Goal: Information Seeking & Learning: Find contact information

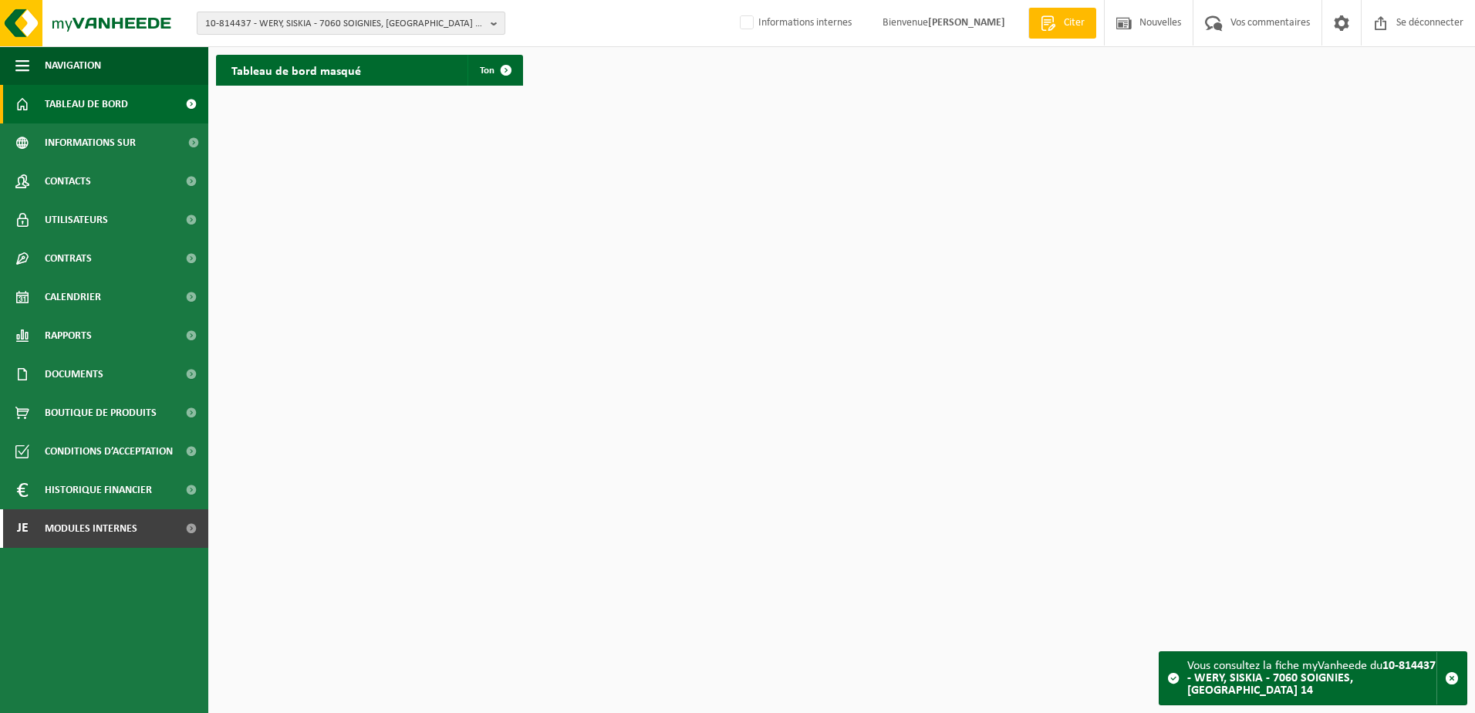
click at [255, 29] on span "10-814437 - WERY, SISKIA - 7060 SOIGNIES, [GEOGRAPHIC_DATA] 14" at bounding box center [344, 23] width 279 height 23
click at [249, 56] on input "text" at bounding box center [351, 48] width 301 height 19
click at [232, 40] on input "text" at bounding box center [351, 48] width 301 height 19
type input "01-087974"
click at [260, 71] on strong "01-087974 - ML CONCEPT SRL - 6791 ATHUS, RUE DES 2 LUXEMBOURG 4" at bounding box center [309, 71] width 208 height 12
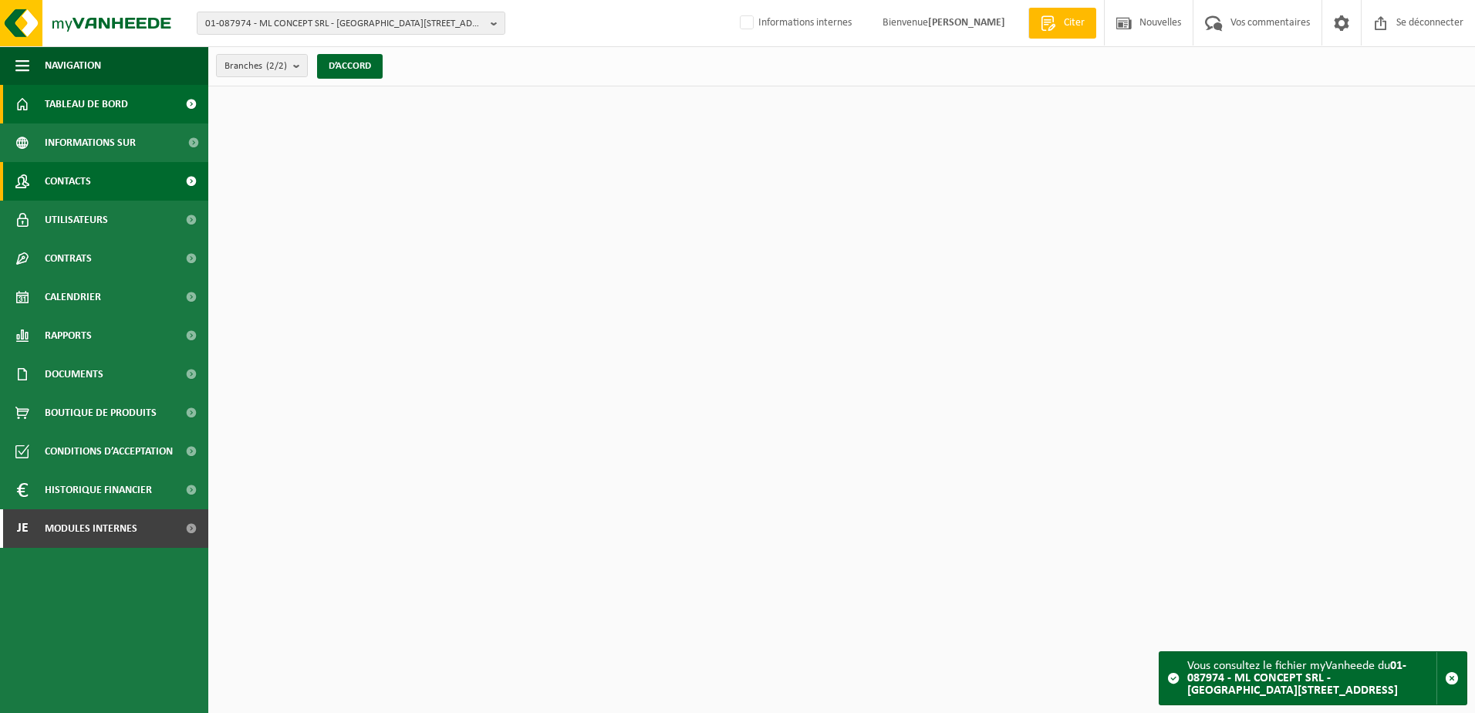
click at [111, 165] on link "Contacts" at bounding box center [104, 181] width 208 height 39
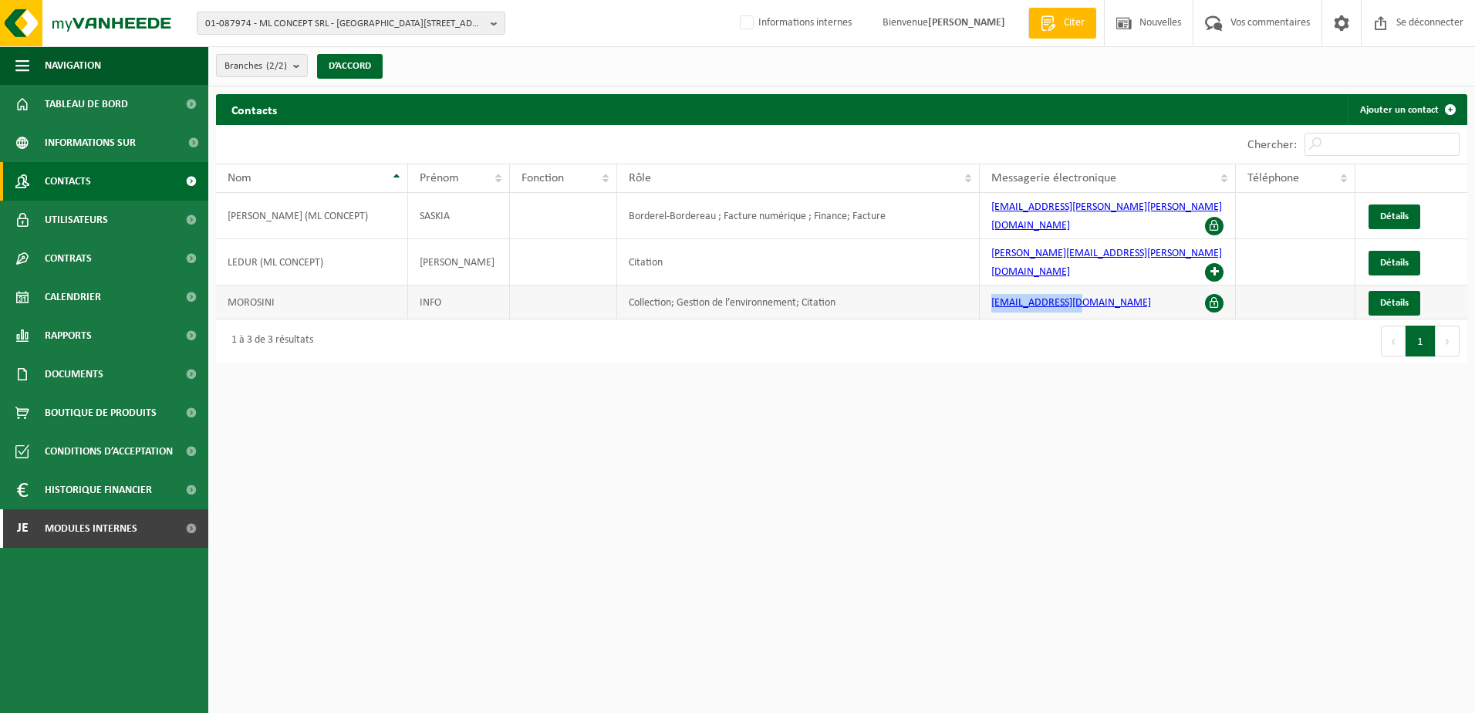
drag, startPoint x: 1084, startPoint y: 276, endPoint x: 988, endPoint y: 276, distance: 96.4
click at [988, 285] on td "[EMAIL_ADDRESS][DOMAIN_NAME]" at bounding box center [1108, 302] width 256 height 34
copy link "[EMAIL_ADDRESS][DOMAIN_NAME]"
click at [140, 515] on link "Je Modules internes" at bounding box center [104, 528] width 208 height 39
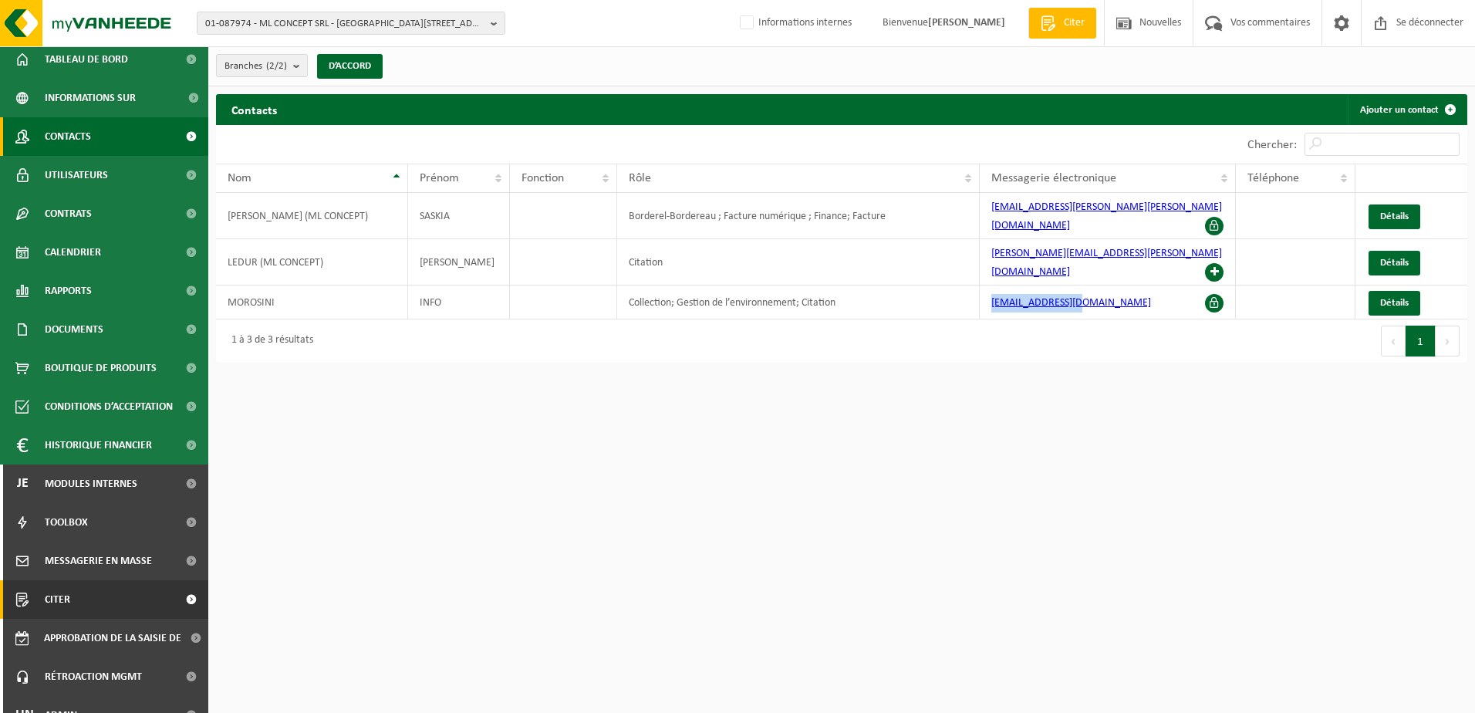
scroll to position [66, 0]
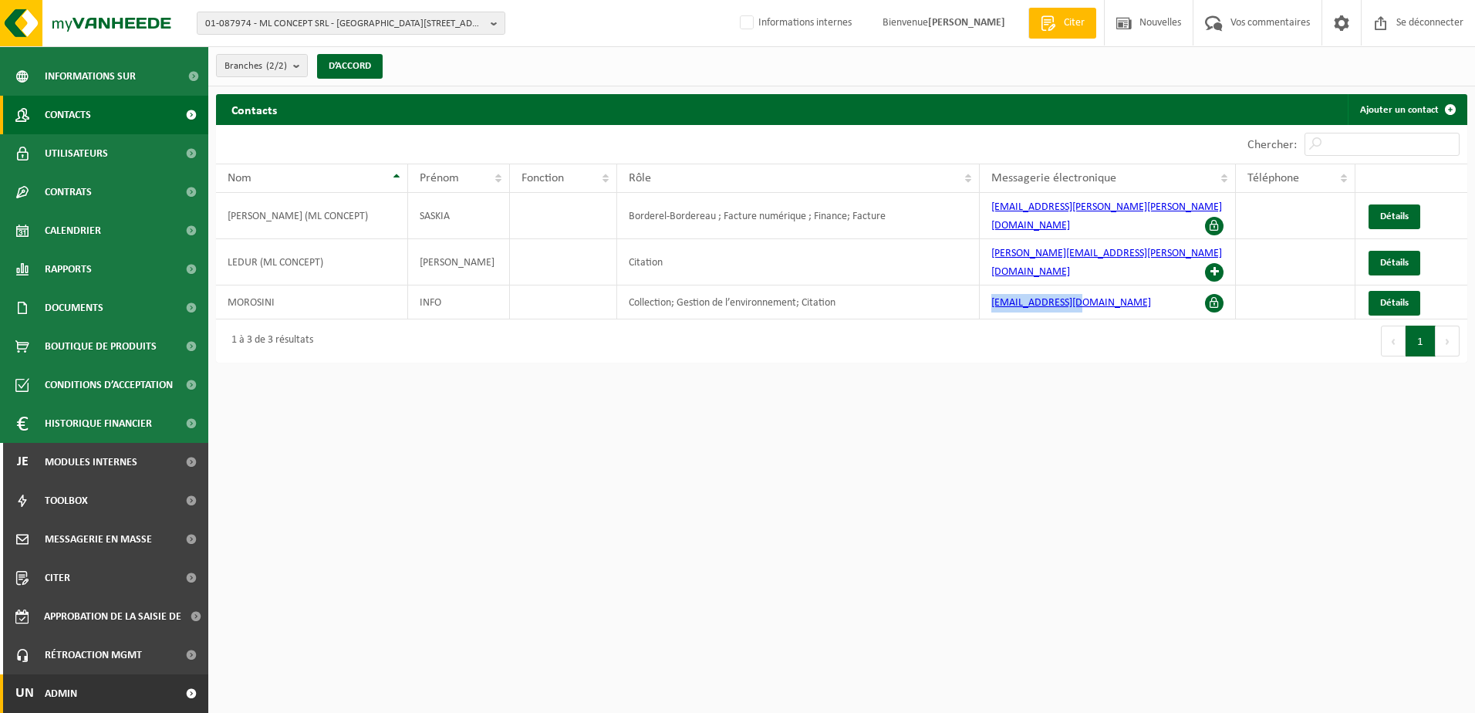
click at [111, 685] on link "Un Admin" at bounding box center [104, 693] width 208 height 39
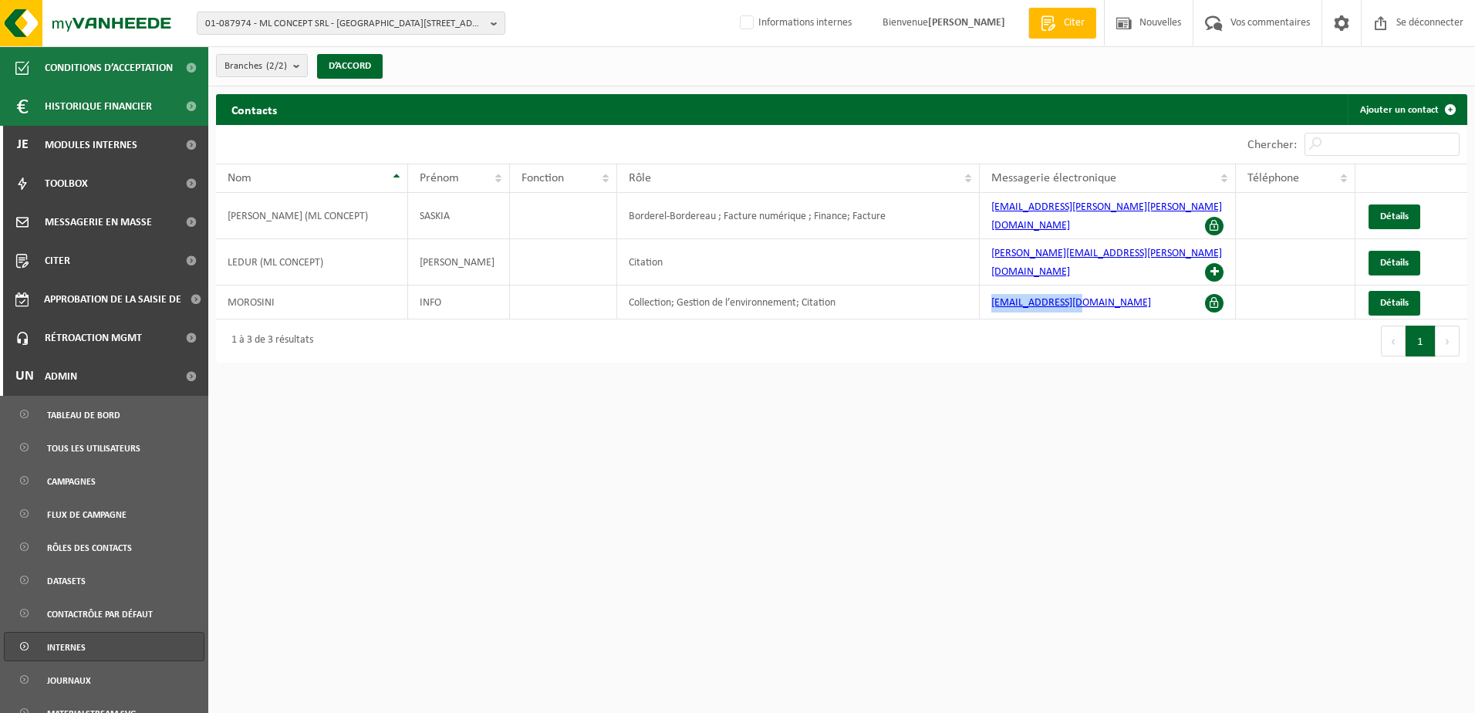
scroll to position [529, 0]
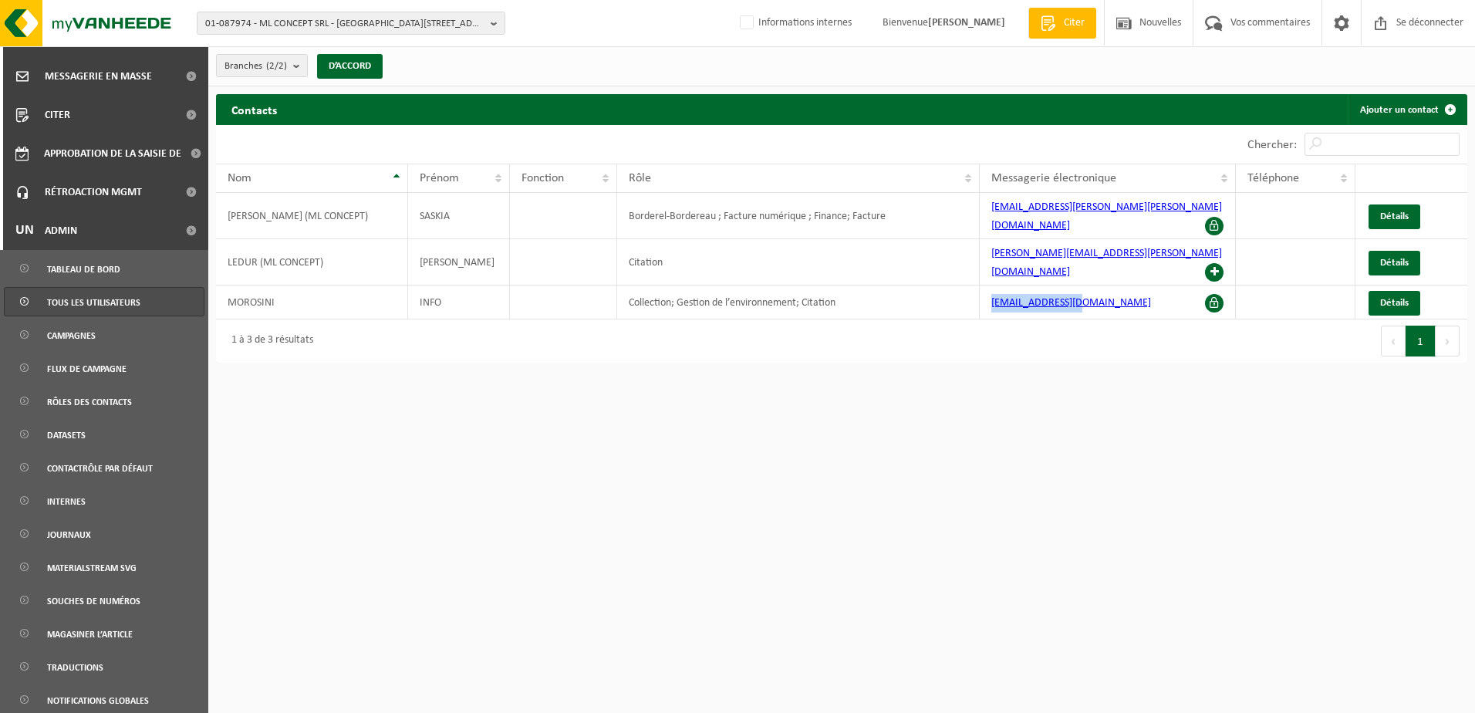
click at [93, 312] on span "Tous les utilisateurs" at bounding box center [93, 302] width 93 height 29
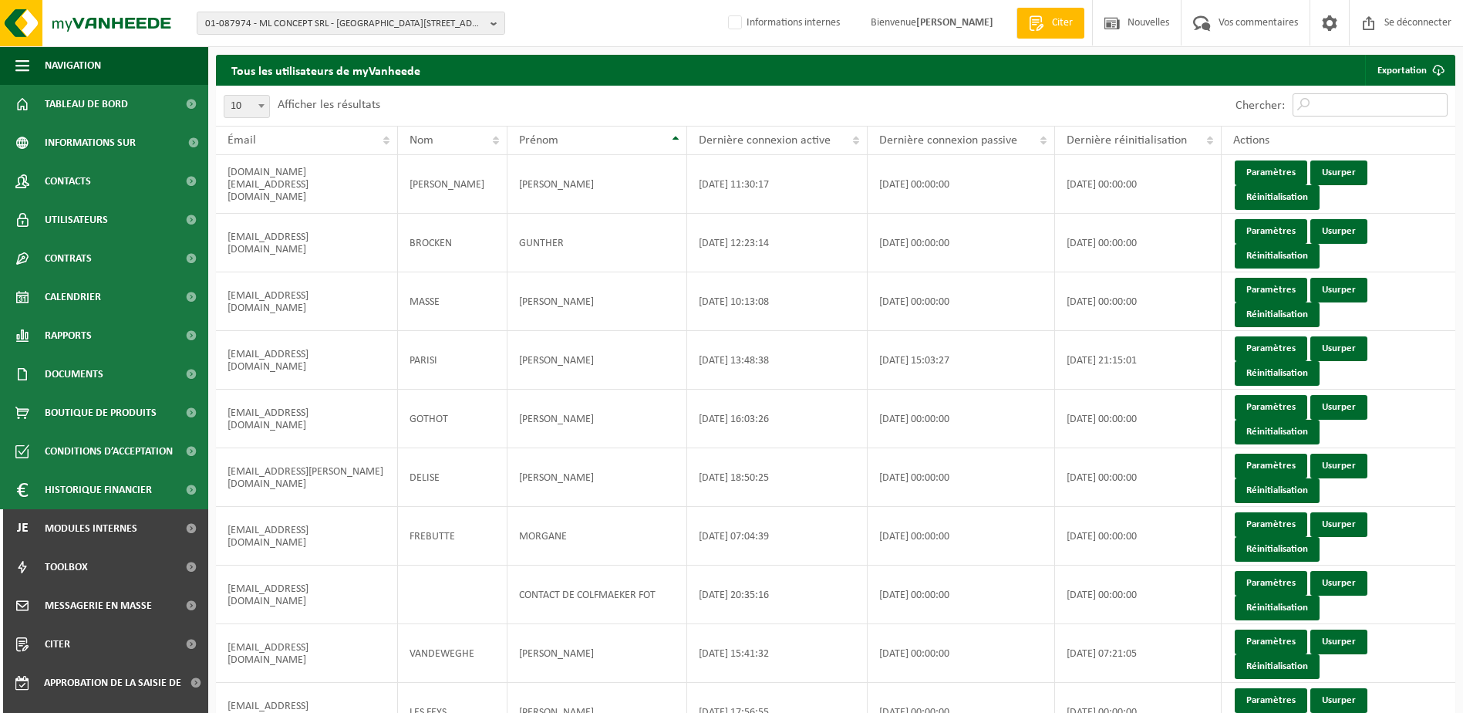
click at [1337, 106] on input "Chercher:" at bounding box center [1370, 104] width 155 height 23
paste input "[EMAIL_ADDRESS][DOMAIN_NAME]"
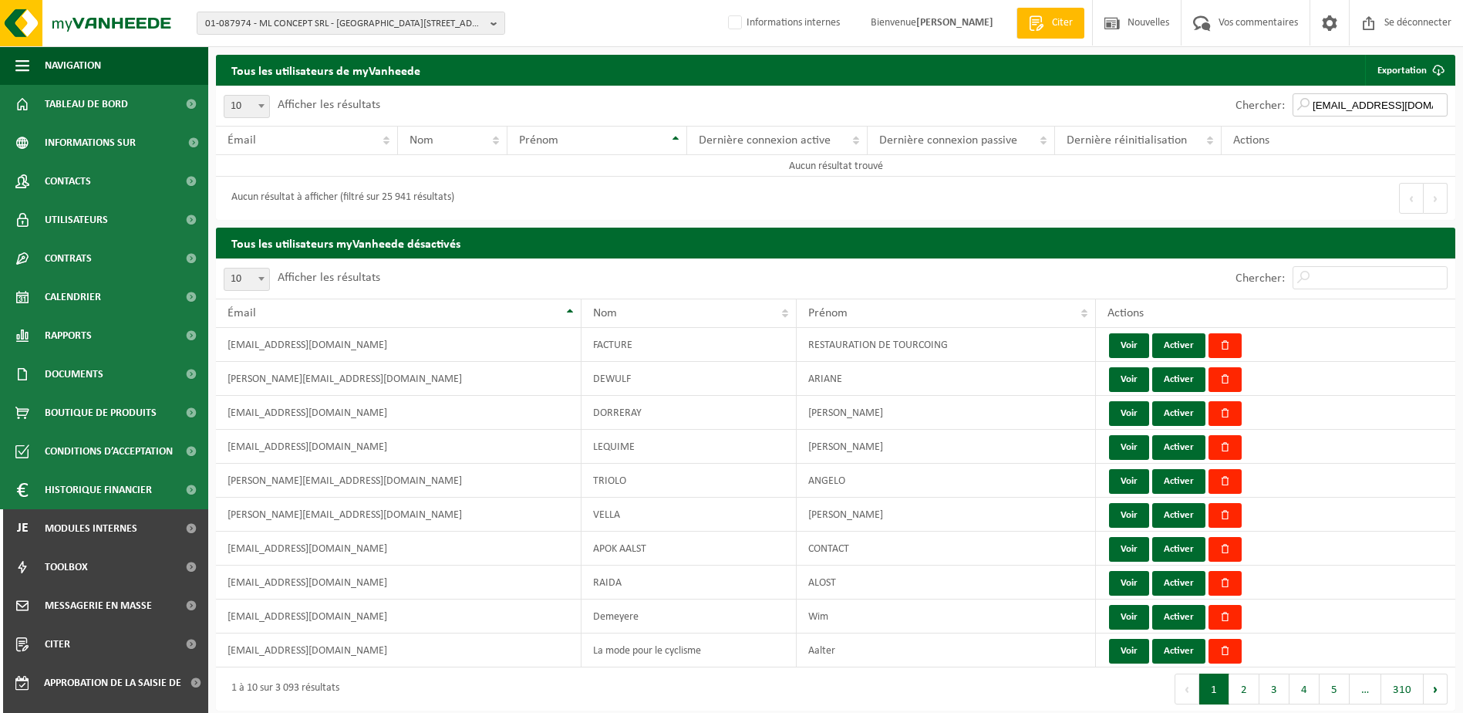
click at [1311, 100] on input "[EMAIL_ADDRESS][DOMAIN_NAME]" at bounding box center [1370, 104] width 155 height 23
drag, startPoint x: 1345, startPoint y: 106, endPoint x: 1248, endPoint y: 106, distance: 97.2
click at [1248, 106] on div "Chercher: info@morosini.com" at bounding box center [1342, 106] width 228 height 40
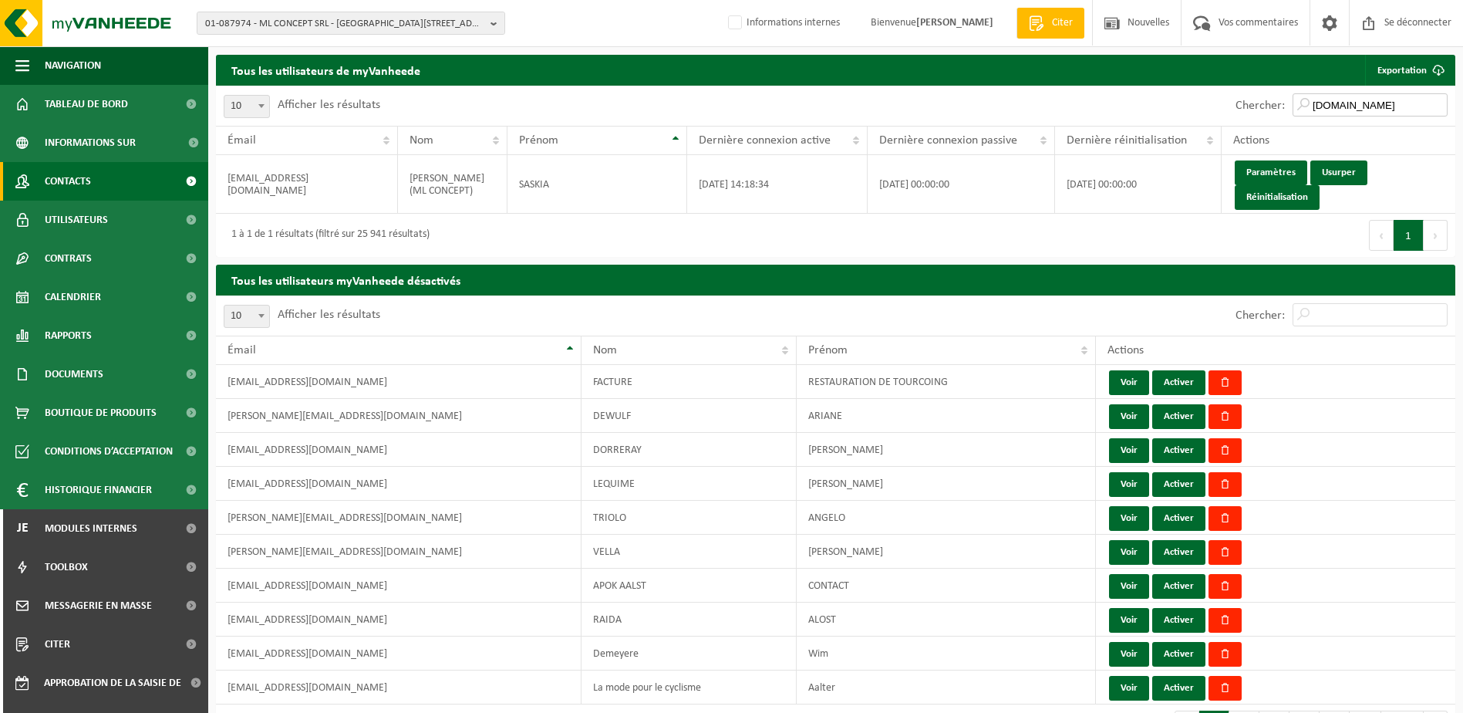
type input "morosini.com"
click at [86, 183] on span "Contacts" at bounding box center [68, 181] width 46 height 39
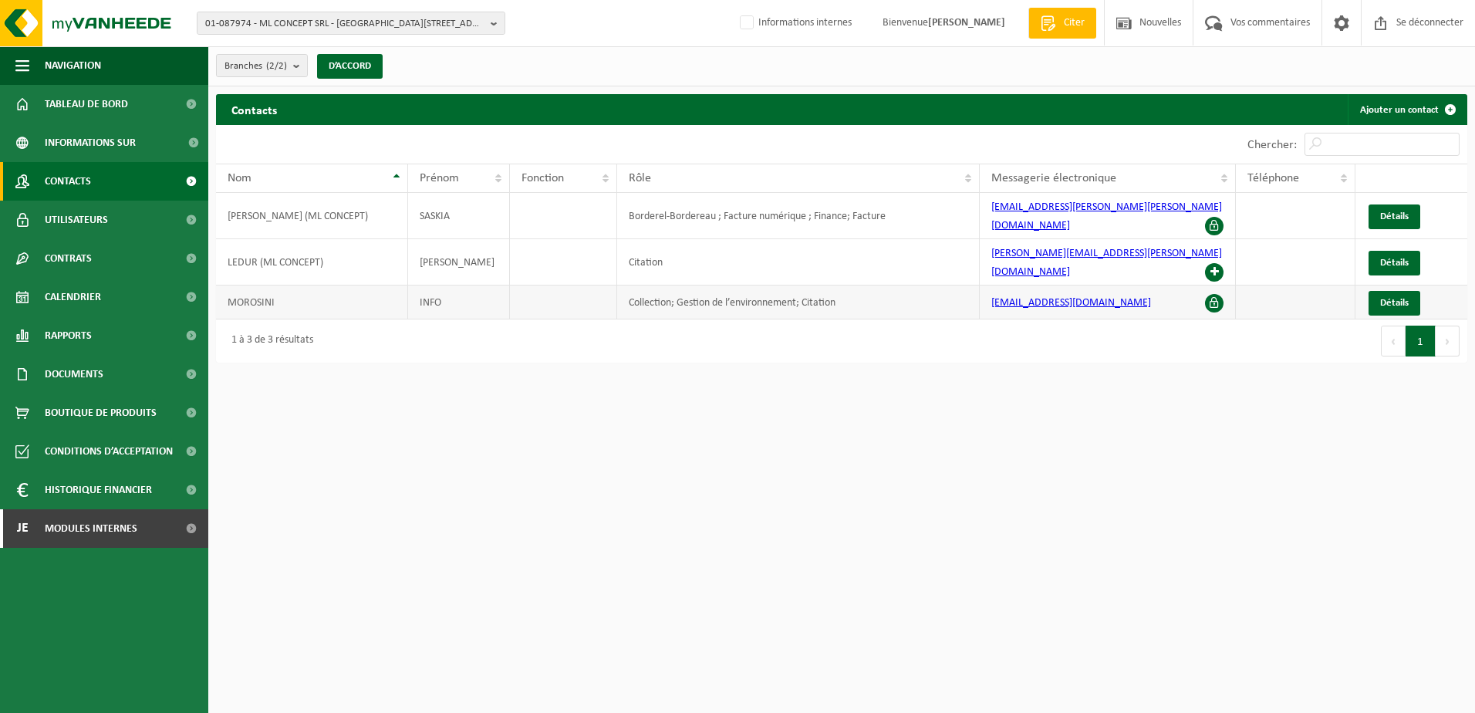
click at [673, 285] on td "Collection; Gestion de l’environnement; Citation" at bounding box center [798, 302] width 363 height 34
click at [1399, 298] on span "Détails" at bounding box center [1394, 303] width 29 height 10
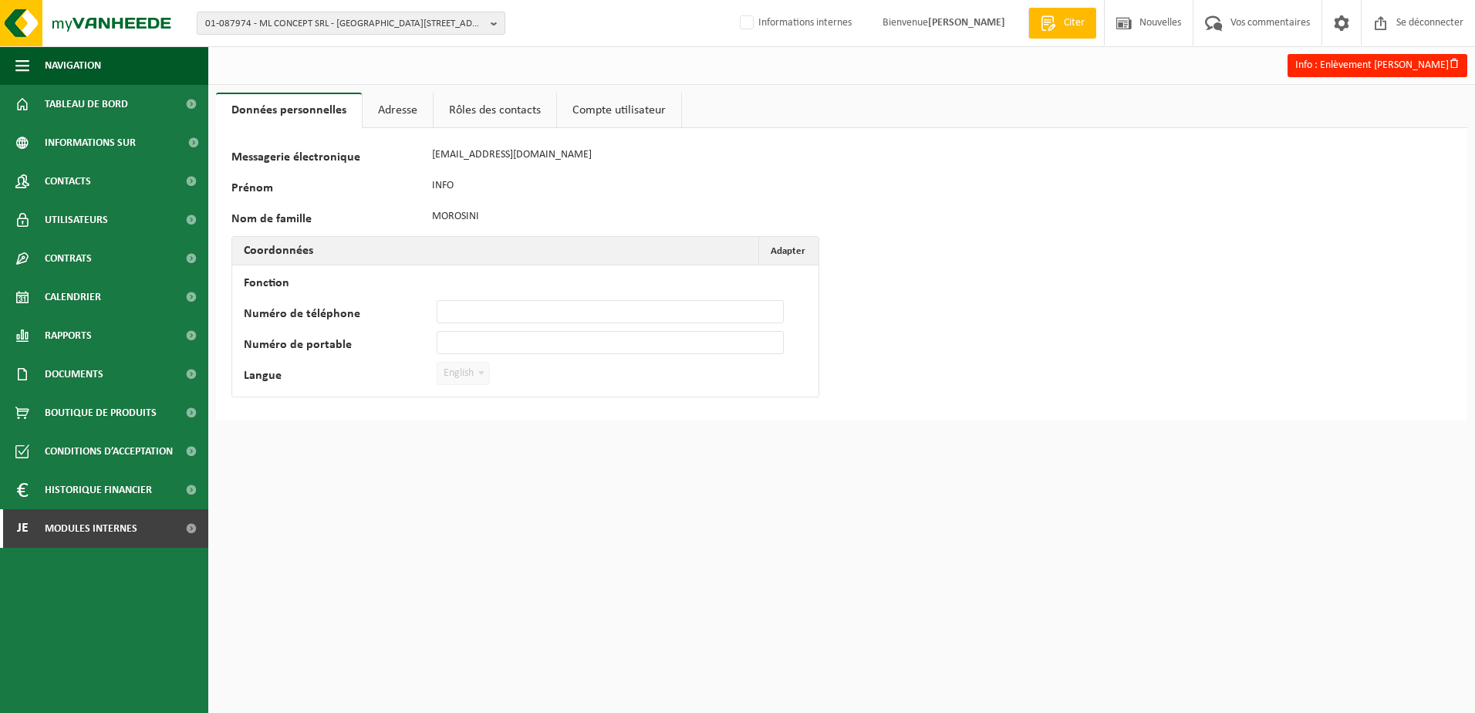
click at [393, 123] on link "Adresse" at bounding box center [398, 110] width 70 height 35
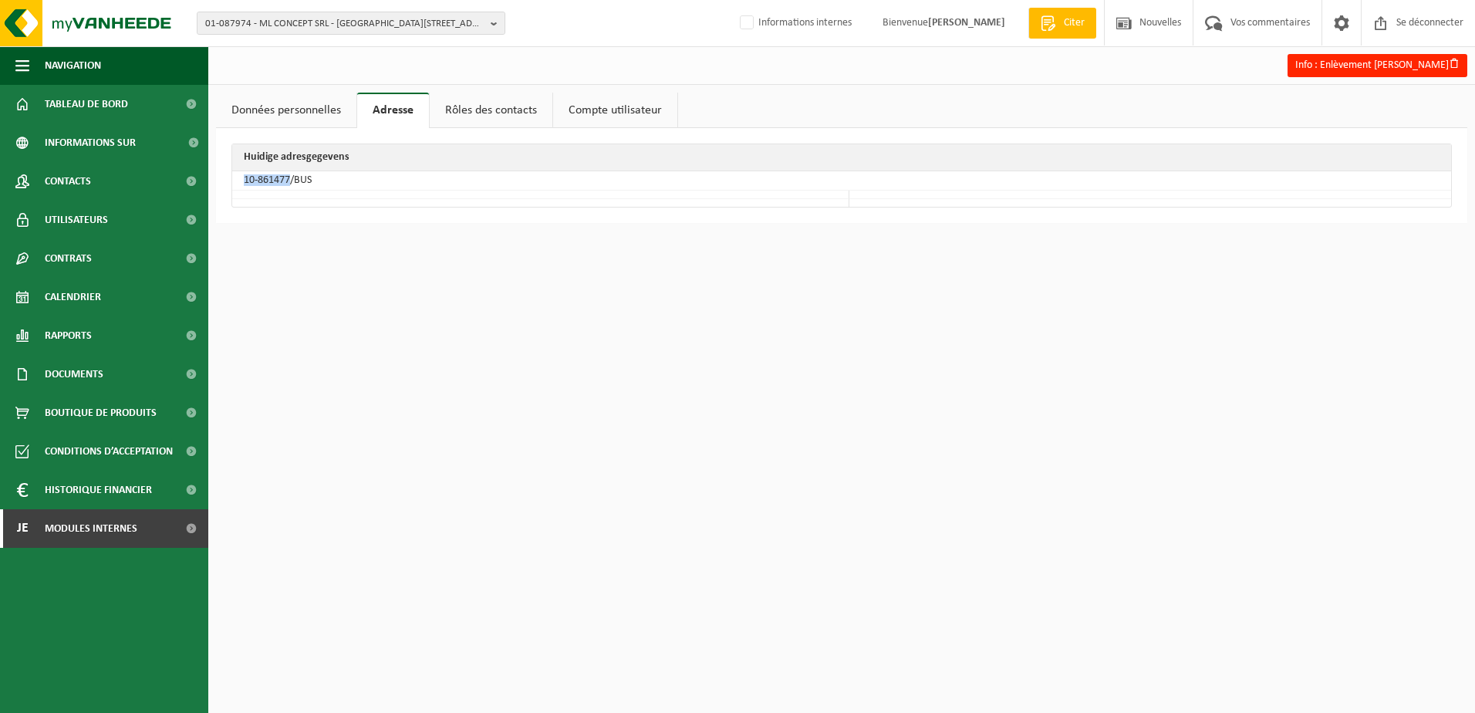
drag, startPoint x: 289, startPoint y: 177, endPoint x: 234, endPoint y: 171, distance: 55.0
click at [234, 171] on td "10-861477/BUS" at bounding box center [841, 180] width 1219 height 19
copy td "10-861477"
click at [293, 27] on span "01-087974 - ML CONCEPT SRL - [GEOGRAPHIC_DATA][STREET_ADDRESS]" at bounding box center [344, 23] width 279 height 23
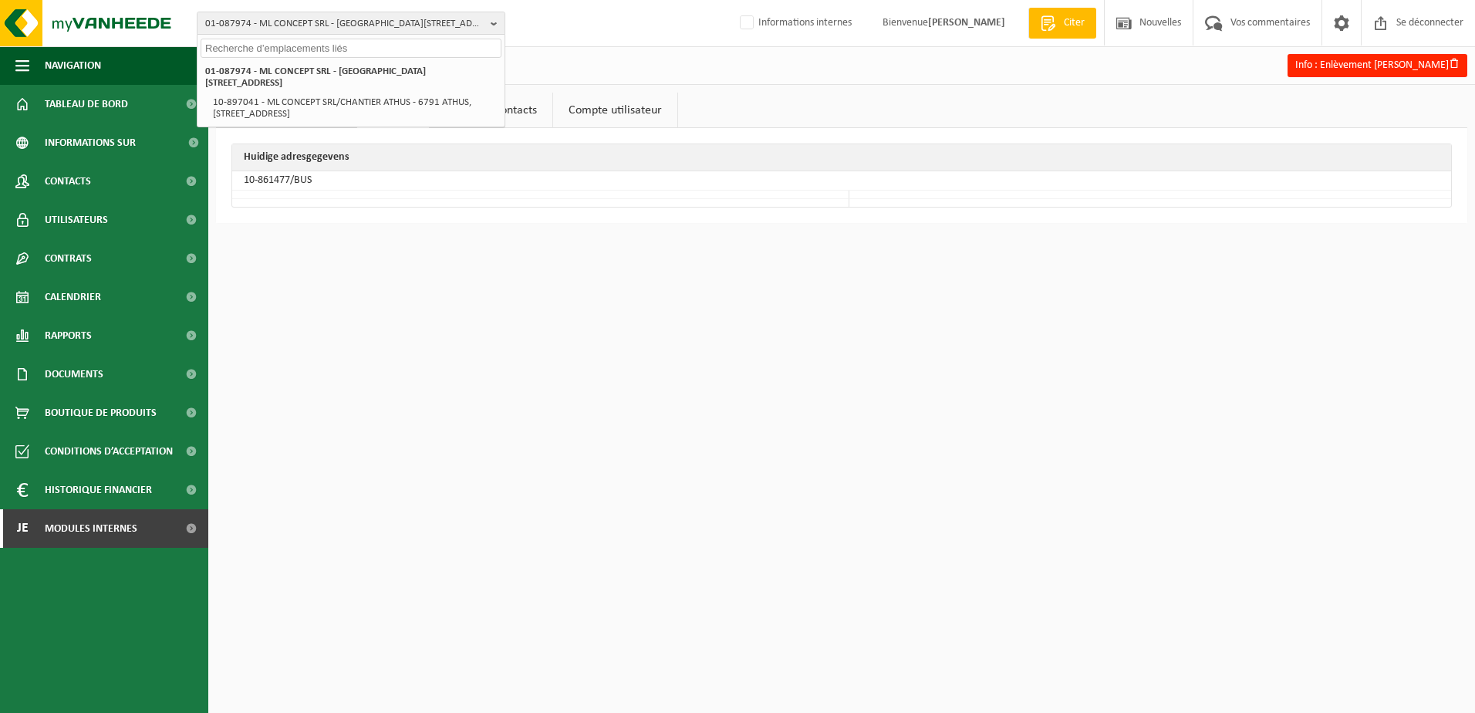
click at [265, 45] on input "text" at bounding box center [351, 48] width 301 height 19
click at [220, 45] on input "text" at bounding box center [351, 48] width 301 height 19
paste input "10-923154"
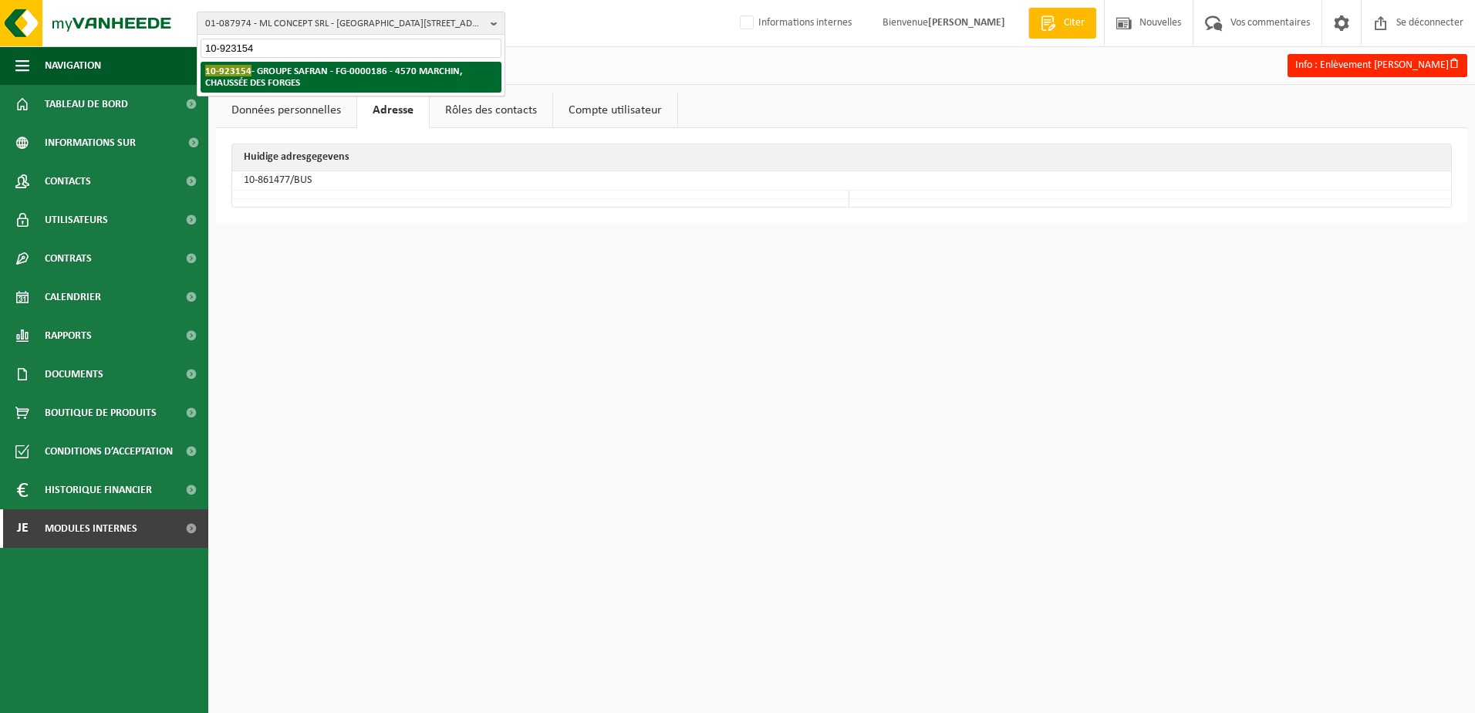
type input "10-923154"
click at [251, 83] on strong "10-923154 - GROUPE SAFRAN - FG-0000186 - 4570 MARCHIN, CHAUSSÉE DES FORGES" at bounding box center [333, 76] width 257 height 23
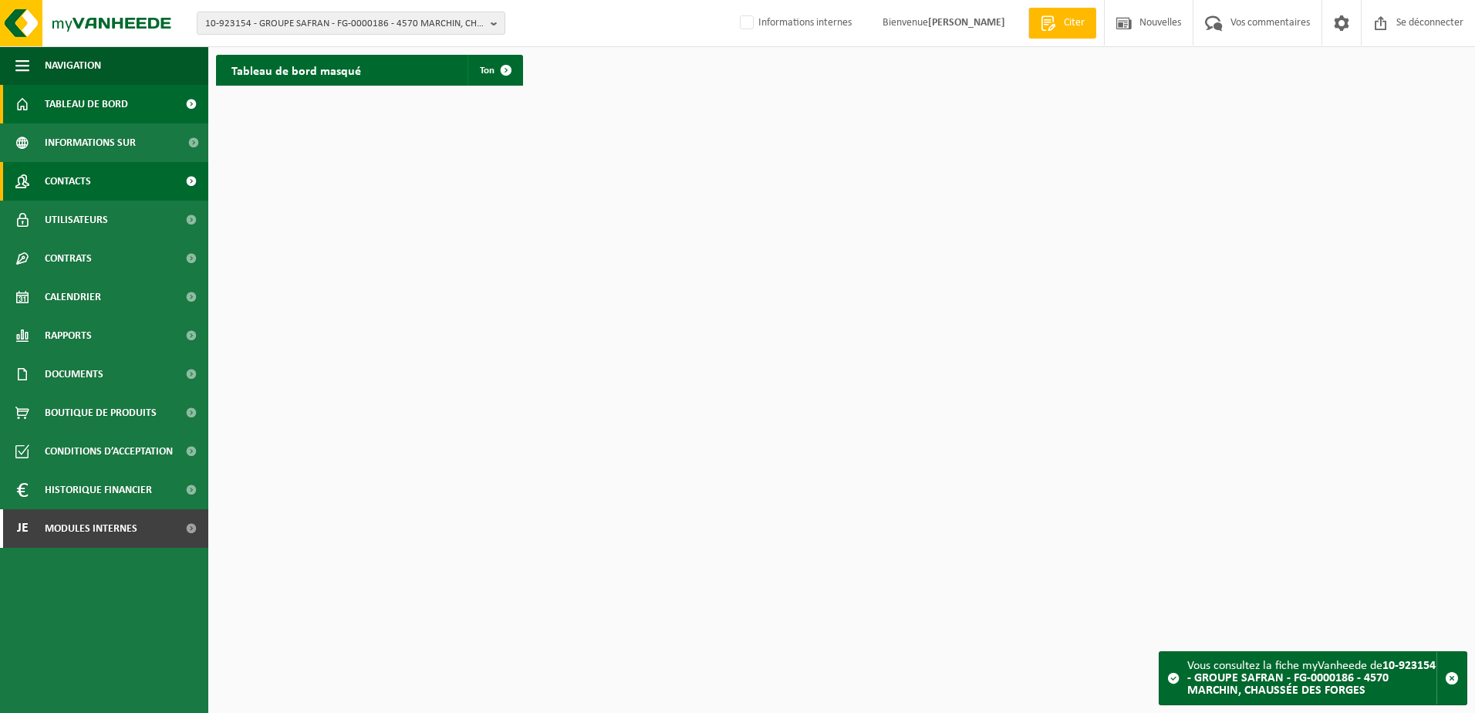
click at [100, 188] on link "Contacts" at bounding box center [104, 181] width 208 height 39
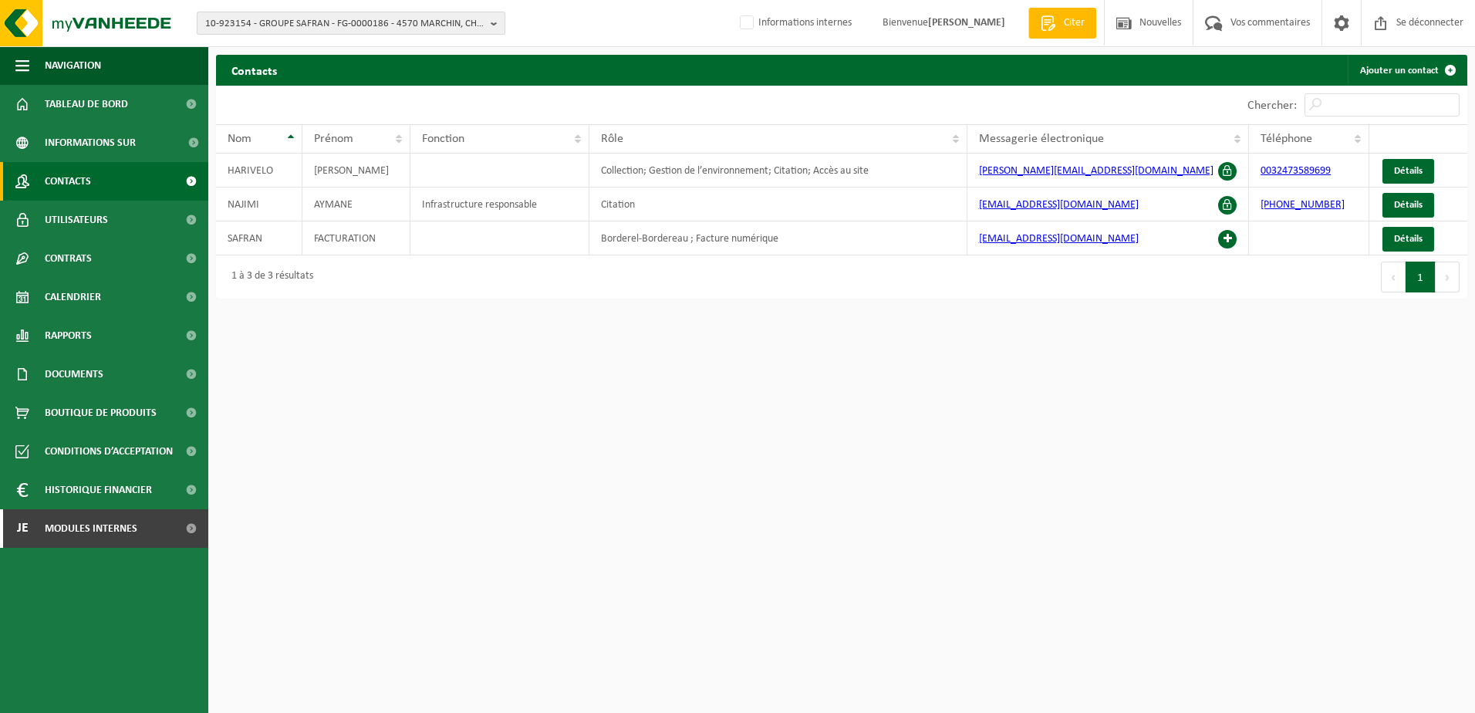
click at [387, 32] on span "10-923154 - GROUPE SAFRAN - FG-0000186 - 4570 MARCHIN, CHAUSSÉE DES FORGES" at bounding box center [344, 23] width 279 height 23
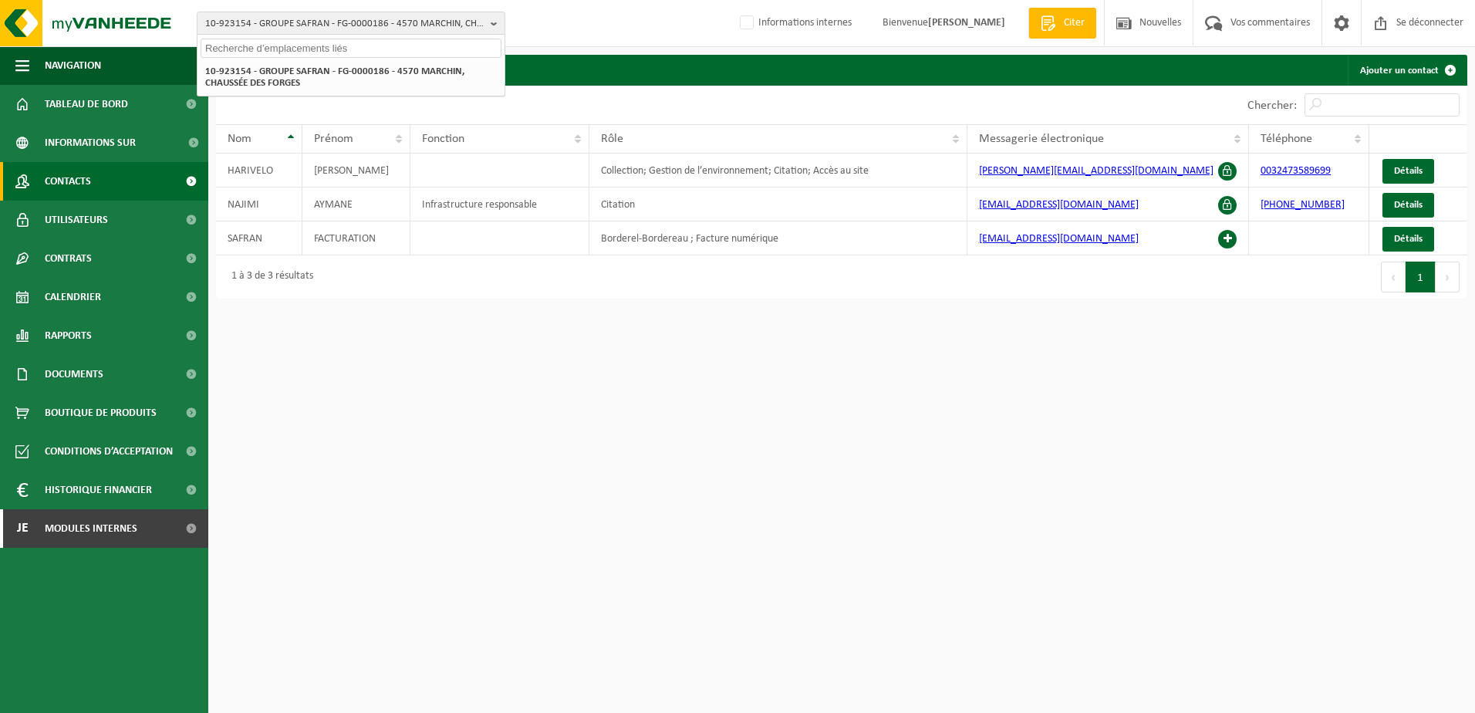
click at [339, 46] on input "text" at bounding box center [351, 48] width 301 height 19
type input "01-087974"
click at [332, 77] on li "01-087974 - ML CONCEPT SRL - [GEOGRAPHIC_DATA][STREET_ADDRESS]" at bounding box center [351, 71] width 301 height 19
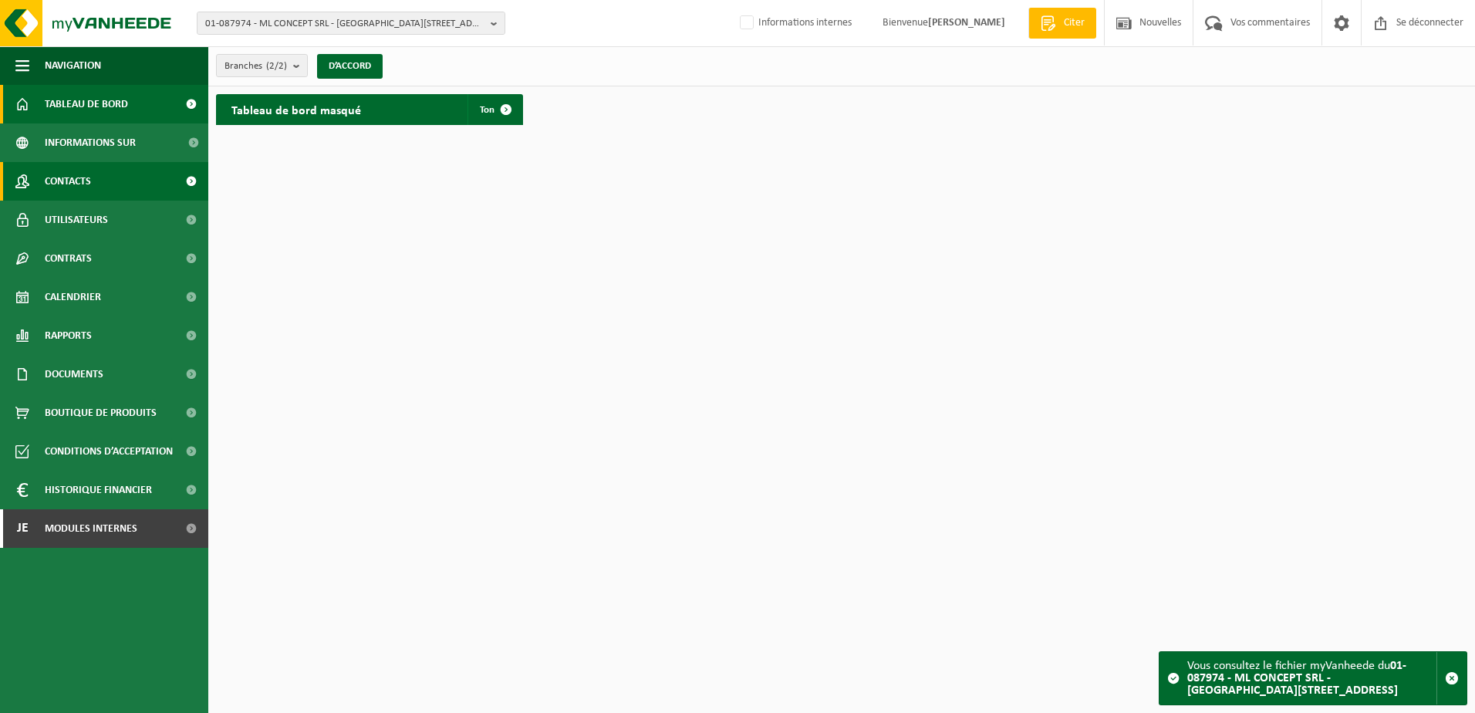
click at [86, 177] on span "Contacts" at bounding box center [68, 181] width 46 height 39
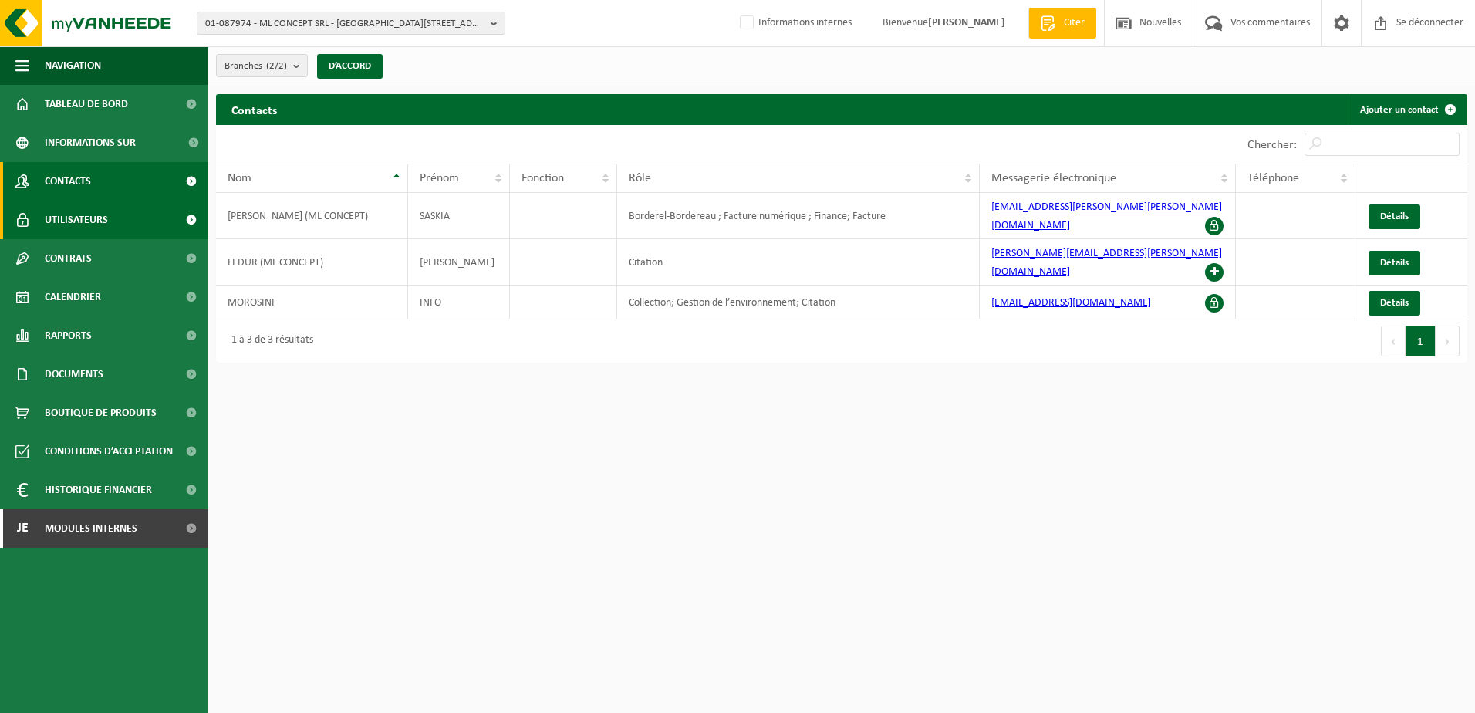
click at [120, 216] on link "Utilisateurs" at bounding box center [104, 220] width 208 height 39
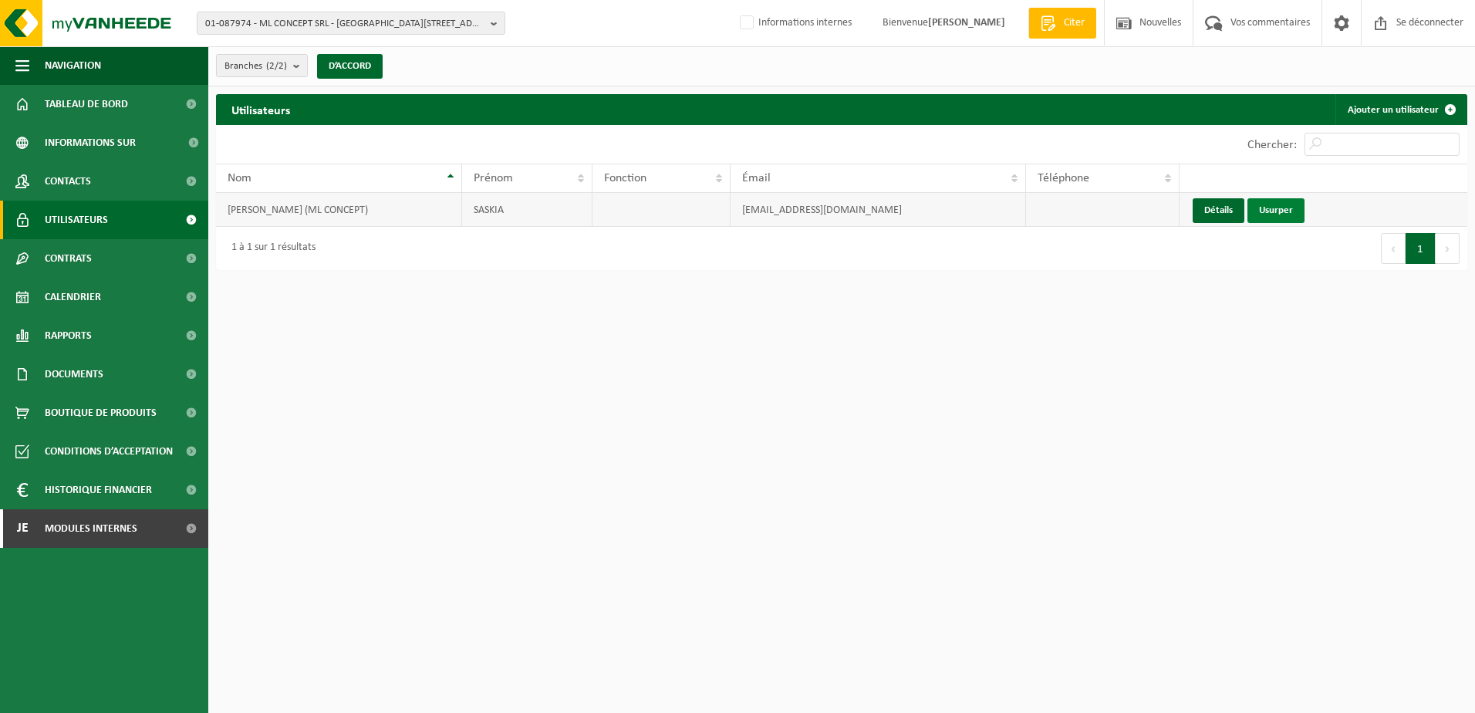
click at [1297, 208] on link "Usurper" at bounding box center [1275, 210] width 57 height 25
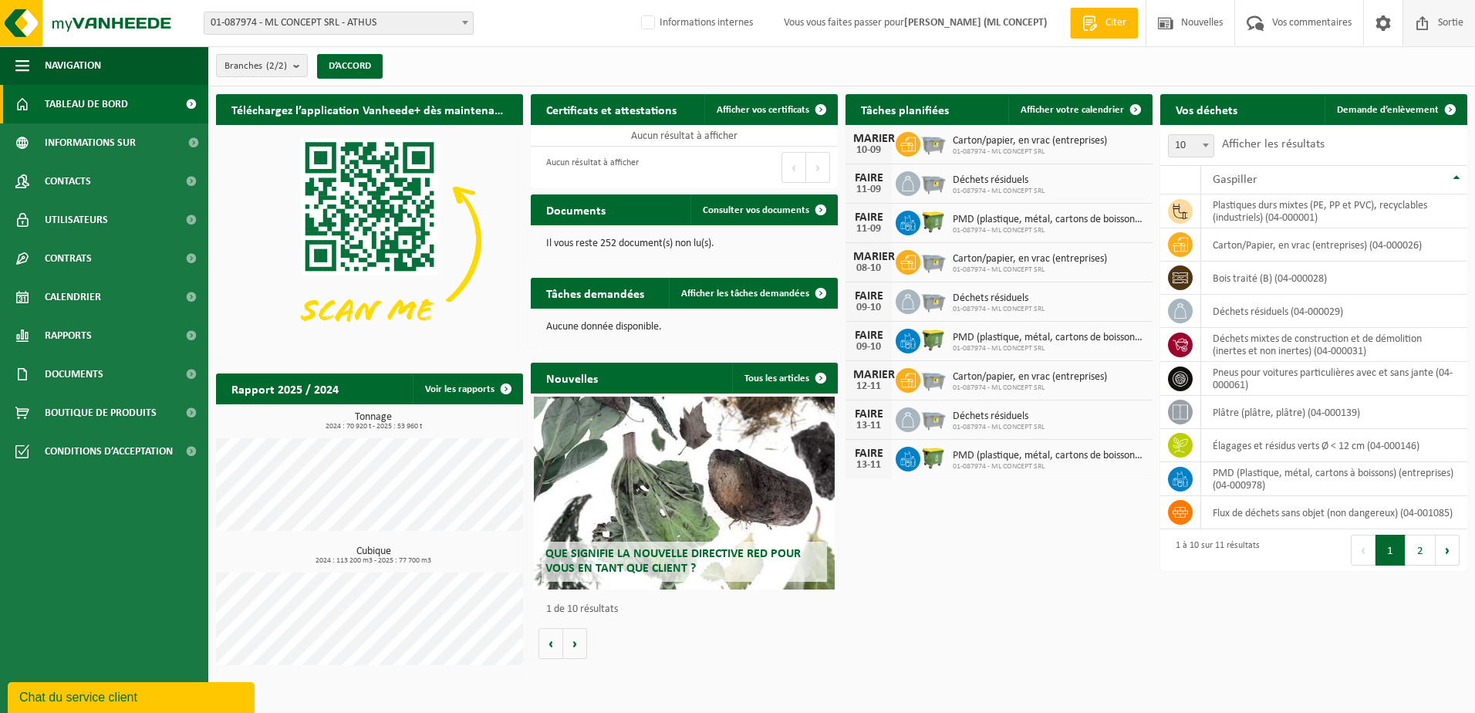
click at [1451, 21] on span "Sortie" at bounding box center [1450, 23] width 33 height 46
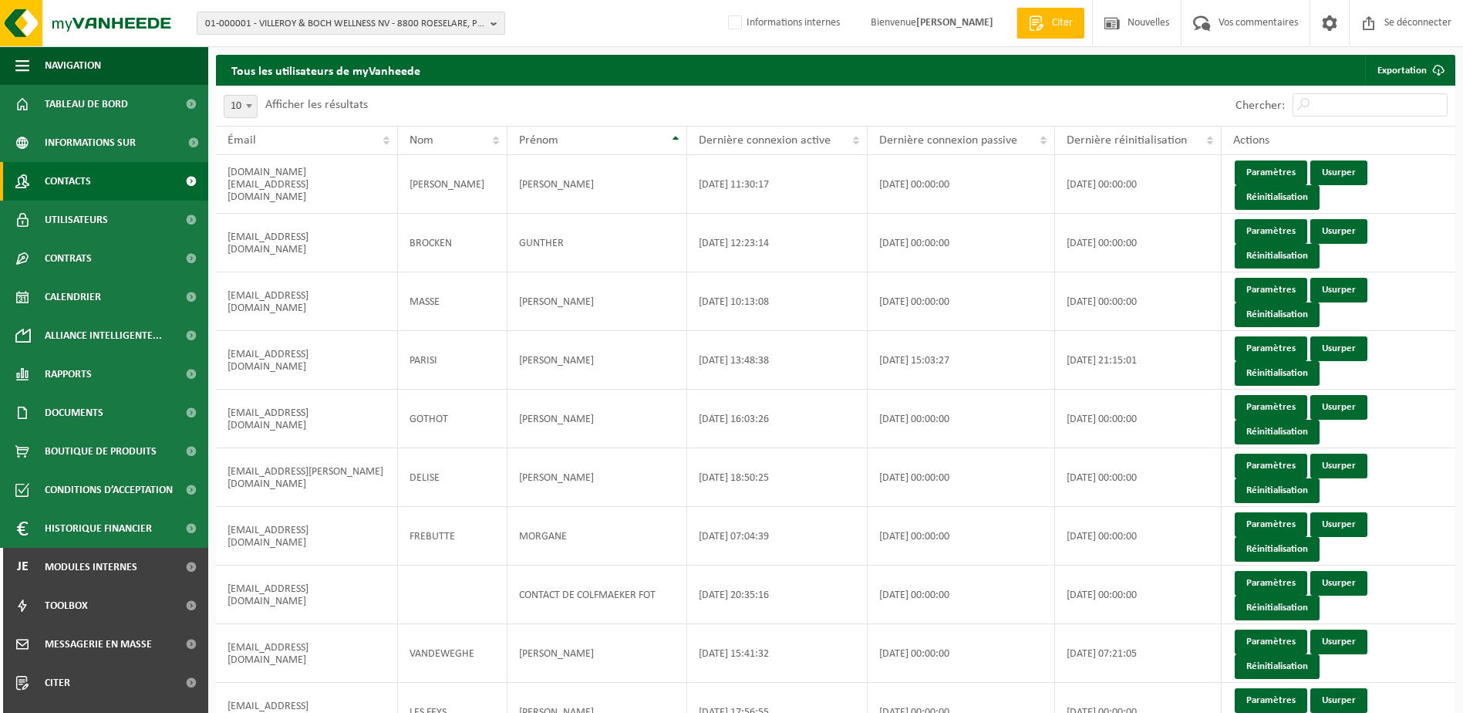
click at [99, 187] on link "Contacts" at bounding box center [104, 181] width 208 height 39
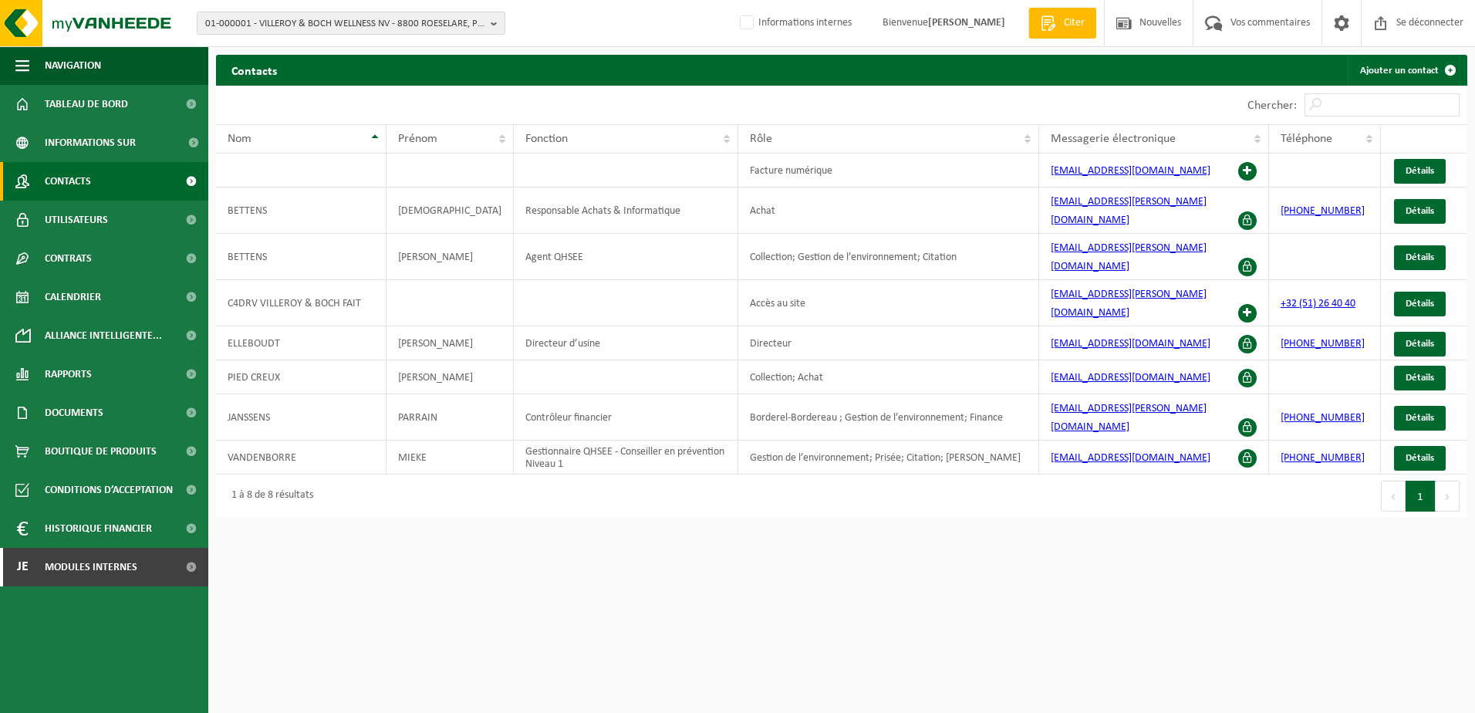
click at [73, 178] on span "Contacts" at bounding box center [68, 181] width 46 height 39
click at [376, 25] on span "01-000001 - VILLEROY & BOCH WELLNESS NV - 8800 ROESELARE, POPULIERSTRAAT 1" at bounding box center [344, 23] width 279 height 23
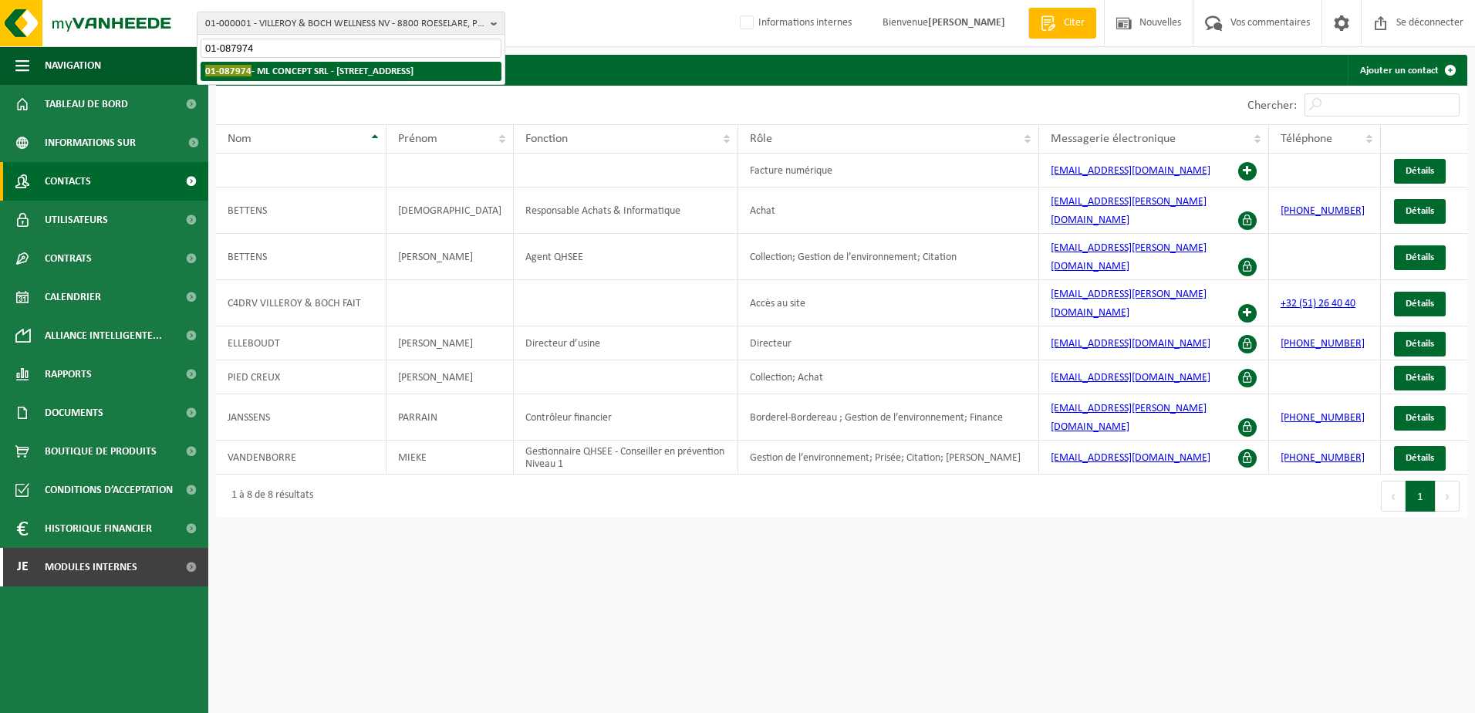
type input "01-087974"
click at [360, 74] on strong "01-087974 - ML CONCEPT SRL - [GEOGRAPHIC_DATA][STREET_ADDRESS]" at bounding box center [309, 71] width 208 height 12
